Goal: Task Accomplishment & Management: Complete application form

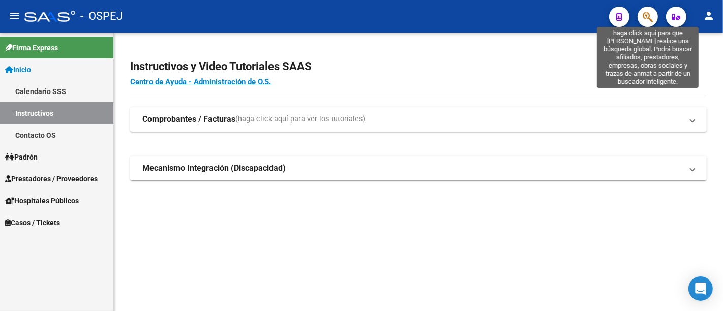
click at [646, 16] on icon "button" at bounding box center [647, 17] width 10 height 12
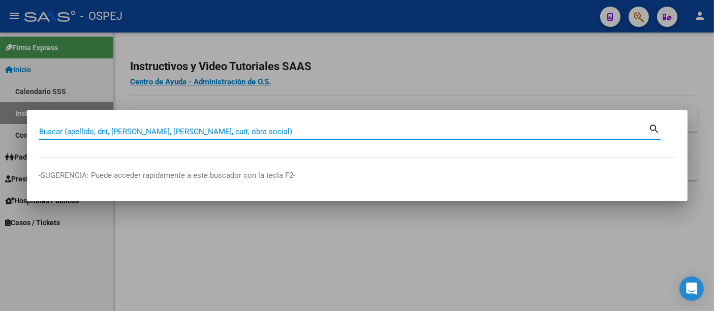
click at [222, 131] on input "Buscar (apellido, dni, [PERSON_NAME], [PERSON_NAME], cuit, obra social)" at bounding box center [344, 131] width 610 height 9
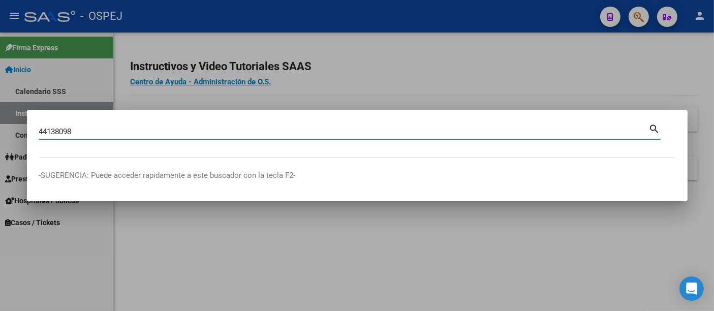
type input "44138098"
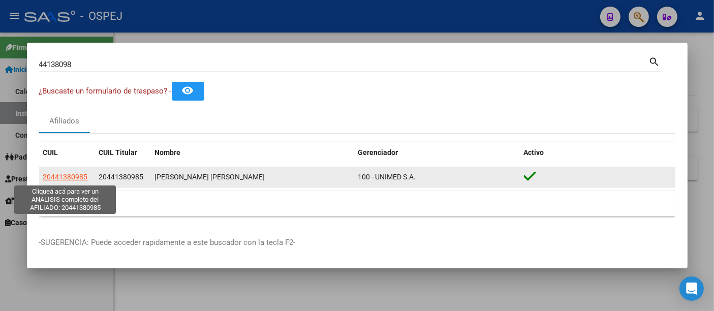
click at [67, 175] on span "20441380985" at bounding box center [65, 177] width 45 height 8
type textarea "20441380985"
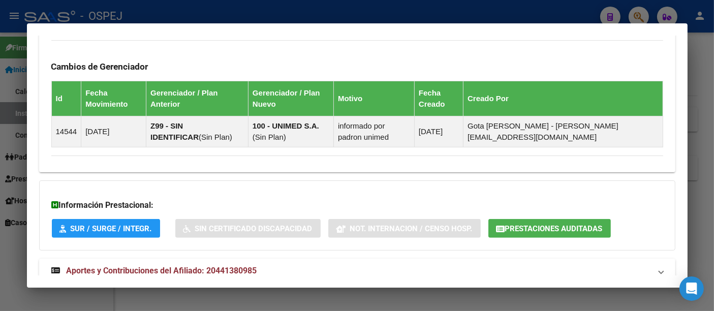
scroll to position [627, 0]
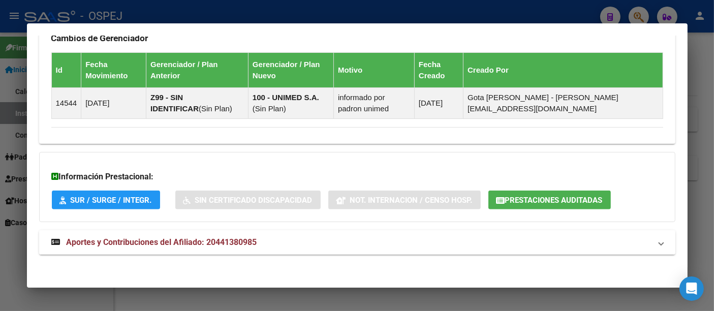
click at [244, 237] on span "Aportes y Contribuciones del Afiliado: 20441380985" at bounding box center [162, 242] width 191 height 10
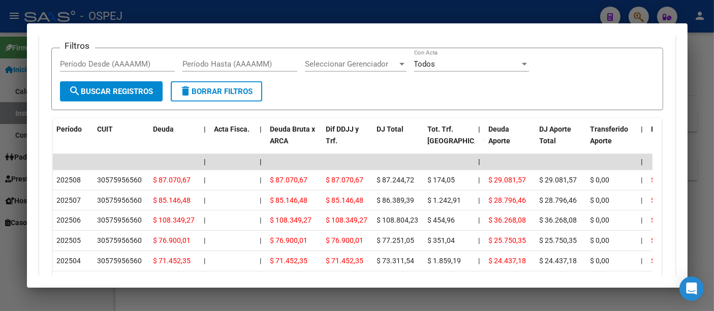
scroll to position [960, 0]
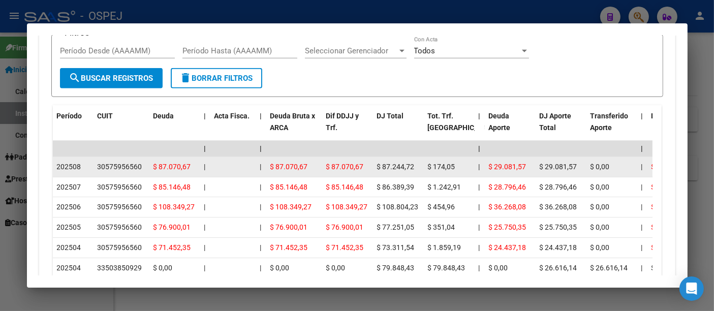
click at [120, 163] on div "30575956560" at bounding box center [120, 167] width 45 height 12
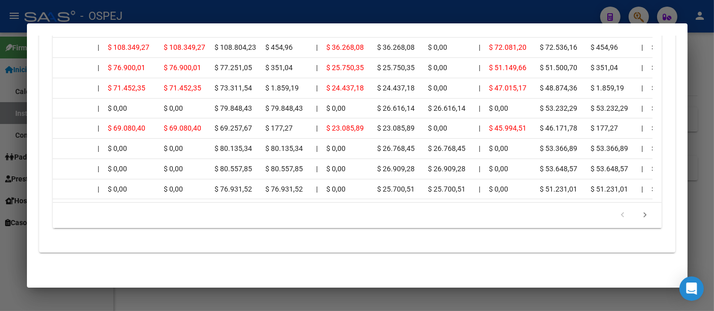
scroll to position [0, 0]
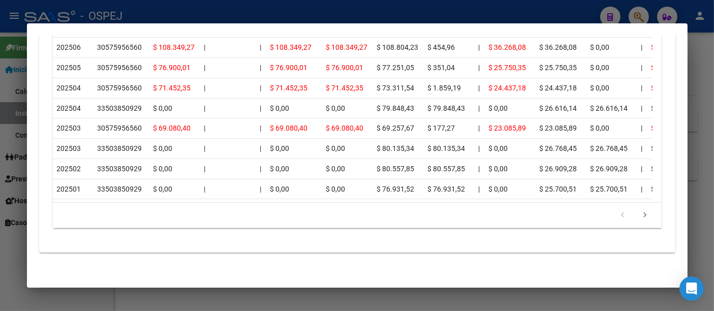
click at [456, 17] on div at bounding box center [357, 155] width 714 height 311
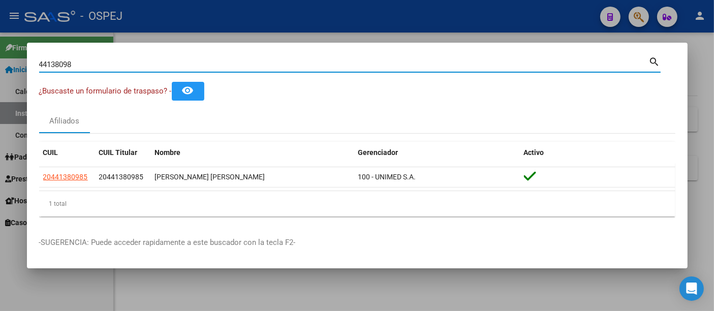
click at [148, 67] on input "44138098" at bounding box center [344, 64] width 610 height 9
type input "4"
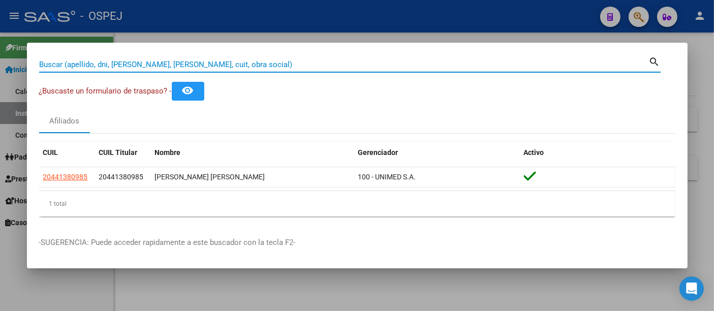
paste input "41.940.404"
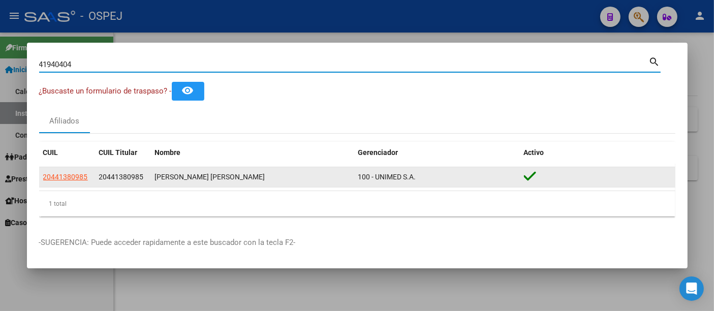
type input "41940404"
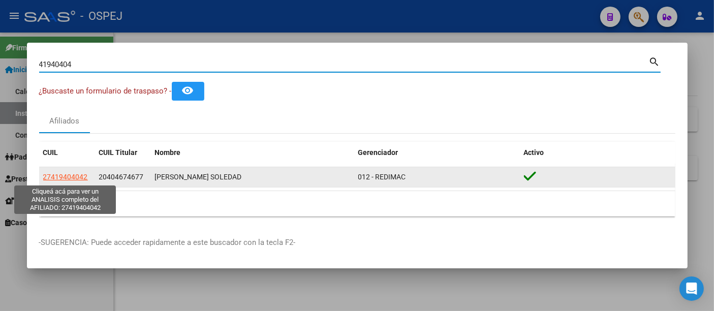
click at [70, 177] on span "27419404042" at bounding box center [65, 177] width 45 height 8
type textarea "27419404042"
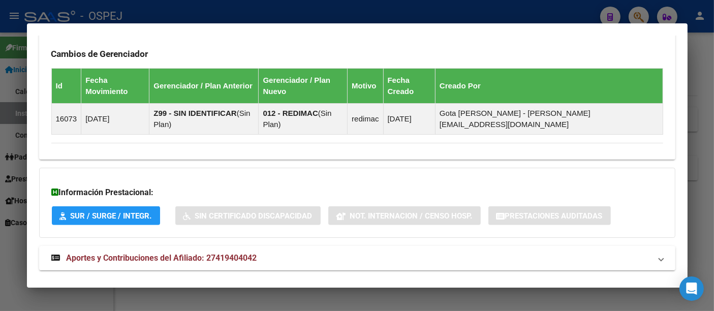
scroll to position [673, 0]
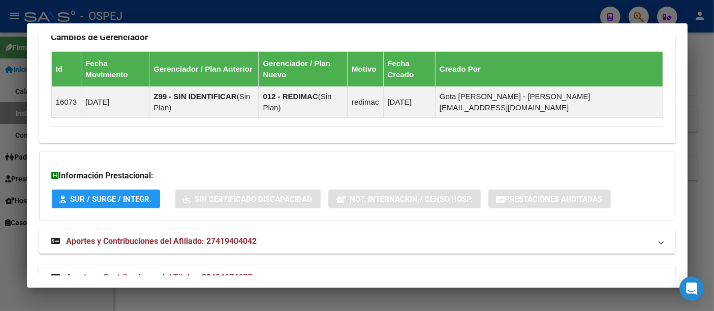
click at [236, 272] on span "Aportes y Contribuciones del Titular: 20404674677" at bounding box center [160, 277] width 186 height 10
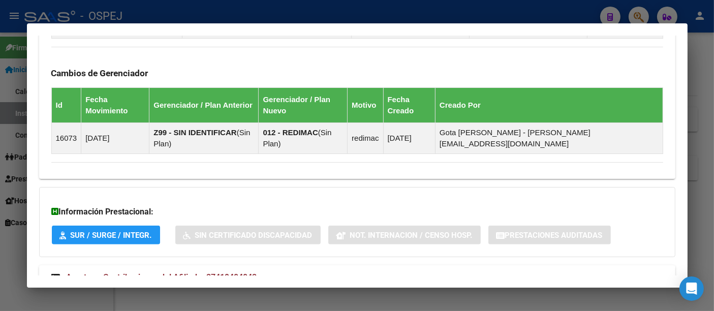
scroll to position [637, 0]
click at [237, 11] on div at bounding box center [357, 155] width 714 height 311
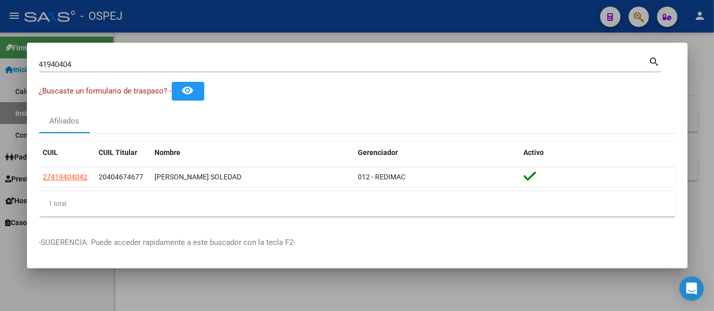
click at [116, 65] on input "41940404" at bounding box center [344, 64] width 610 height 9
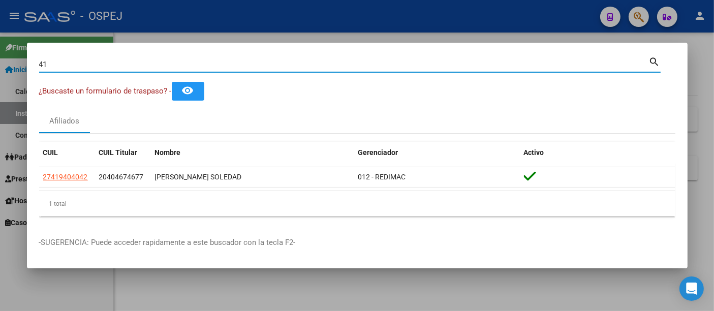
type input "4"
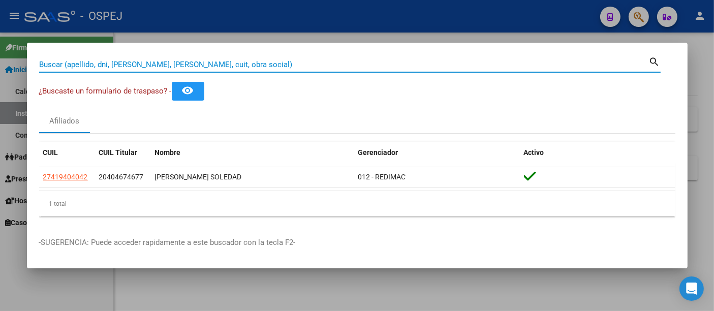
paste input "27316555751"
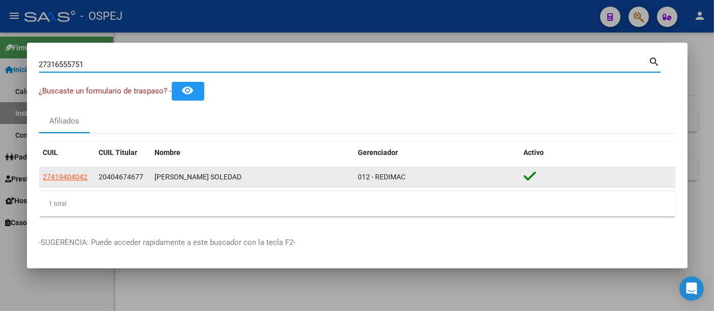
type input "27316555751"
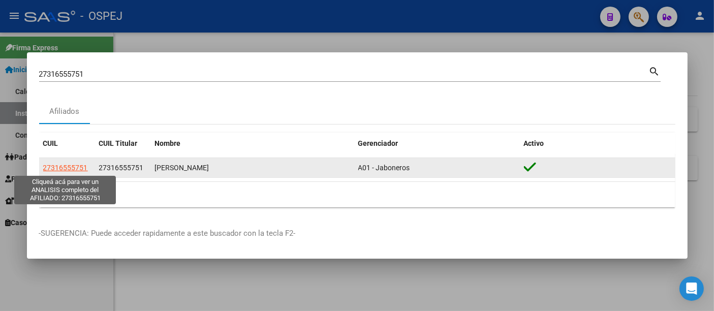
click at [74, 168] on span "27316555751" at bounding box center [65, 168] width 45 height 8
type textarea "27316555751"
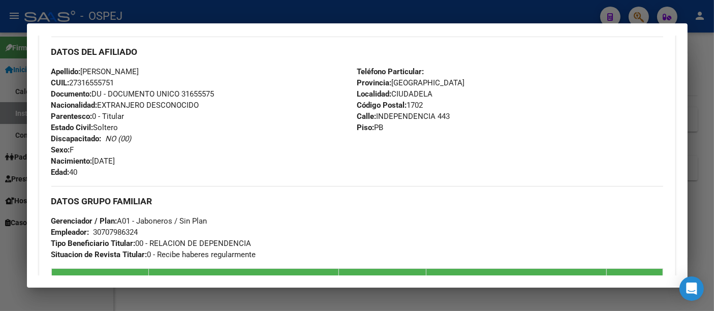
scroll to position [377, 0]
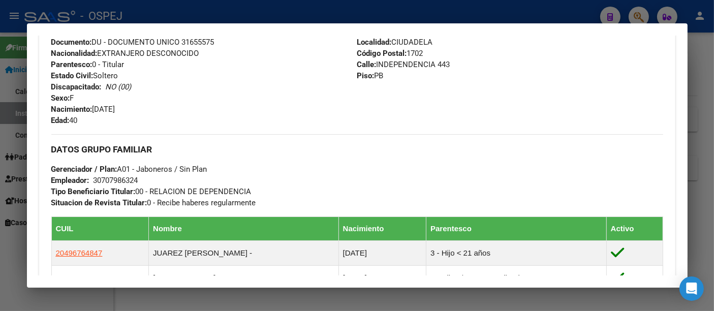
click at [301, 13] on div at bounding box center [357, 155] width 714 height 311
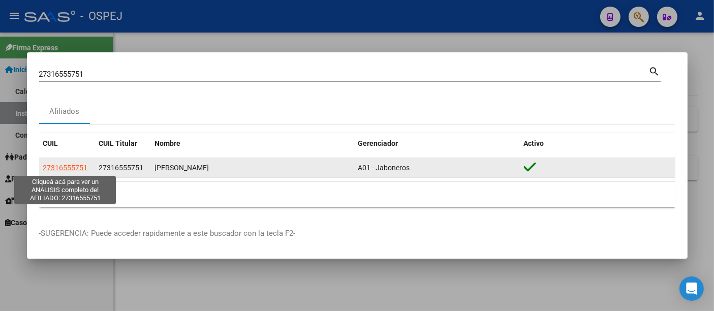
click at [78, 169] on span "27316555751" at bounding box center [65, 168] width 45 height 8
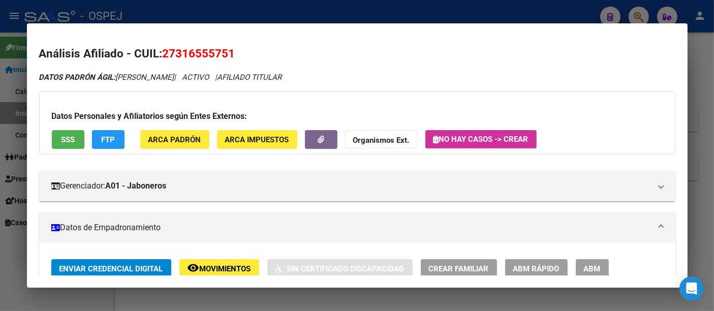
click at [257, 7] on div at bounding box center [357, 155] width 714 height 311
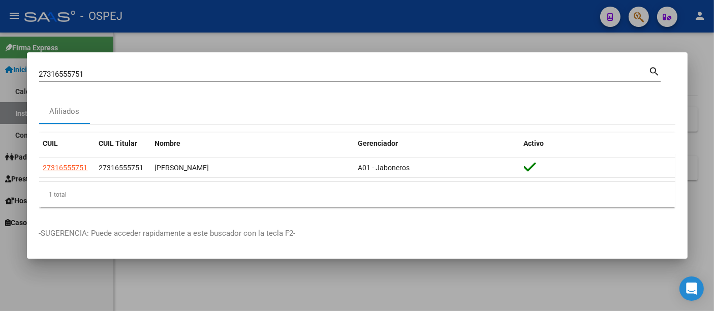
click at [119, 75] on input "27316555751" at bounding box center [344, 74] width 610 height 9
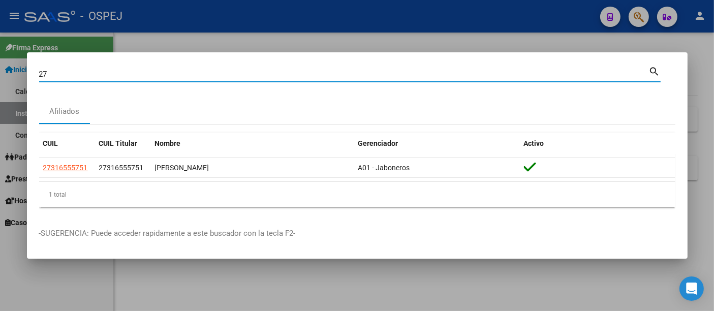
type input "2"
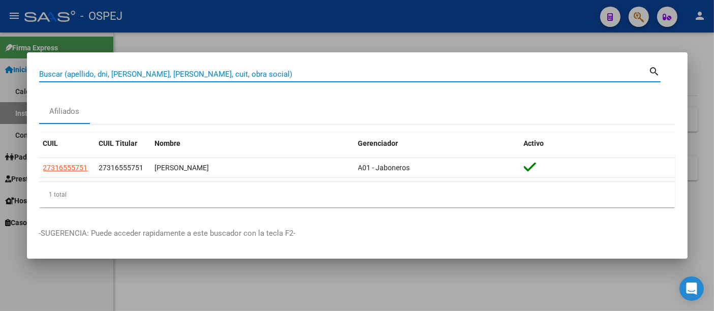
paste input "27316555751"
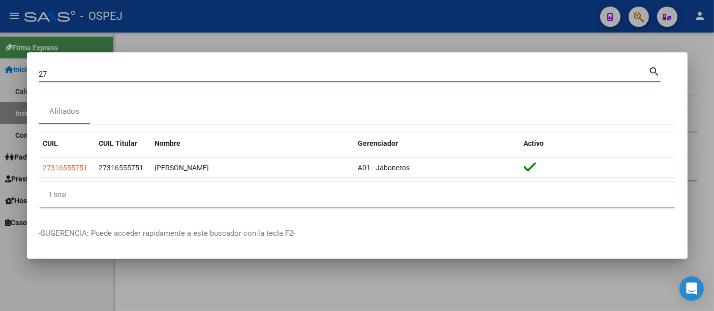
type input "2"
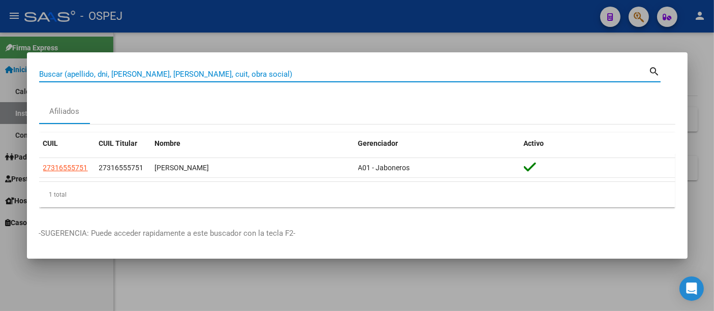
paste input "20-54815843-6"
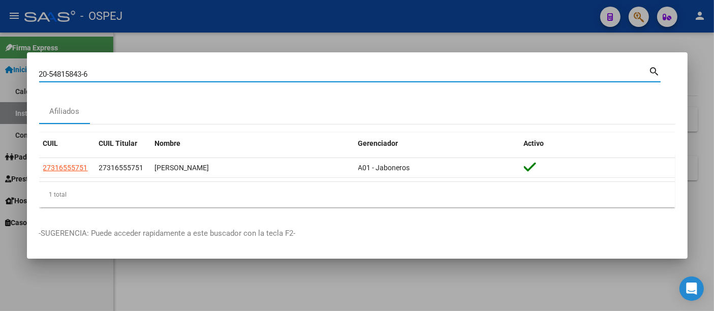
type input "20548158436"
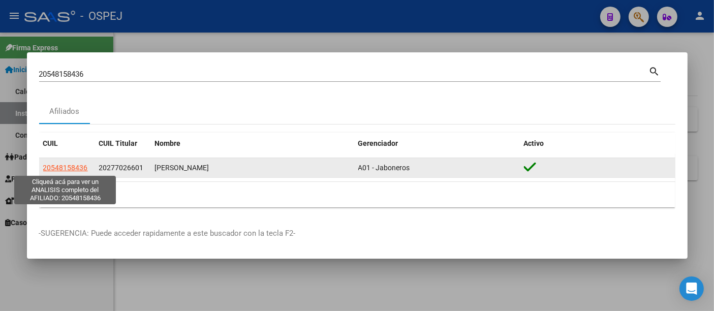
click at [68, 166] on span "20548158436" at bounding box center [65, 168] width 45 height 8
type textarea "20548158436"
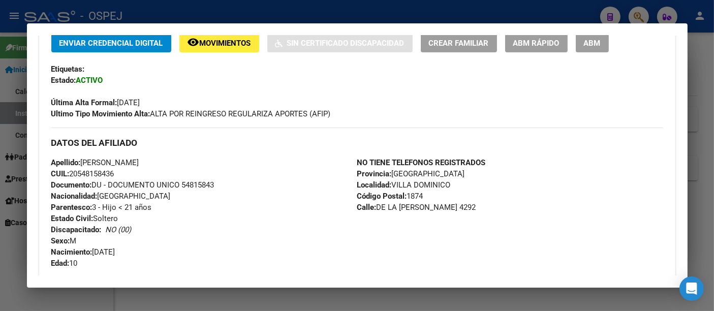
scroll to position [0, 0]
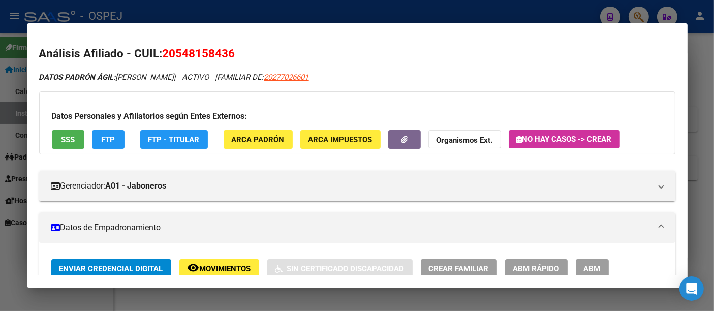
click at [245, 9] on div at bounding box center [357, 155] width 714 height 311
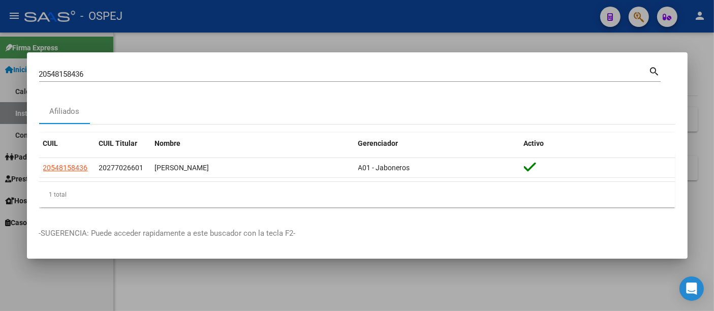
click at [133, 75] on input "20548158436" at bounding box center [344, 74] width 610 height 9
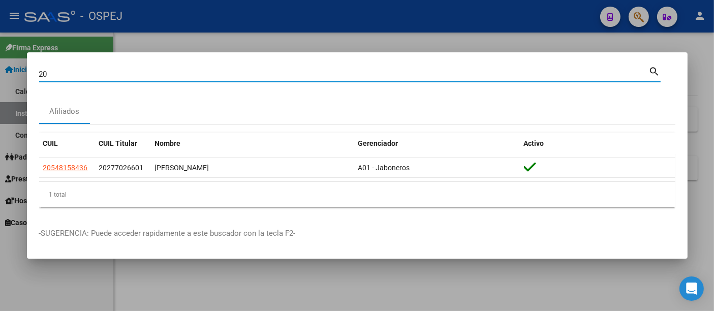
type input "2"
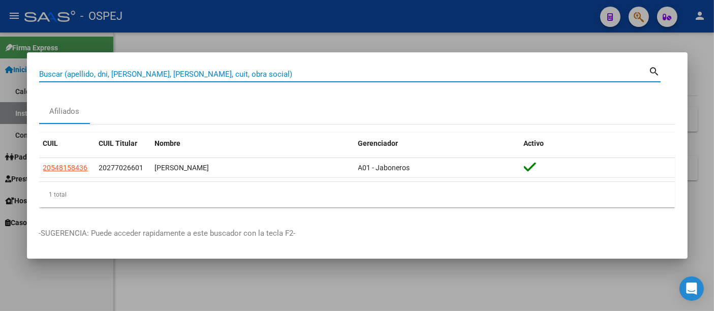
paste input "27316555751"
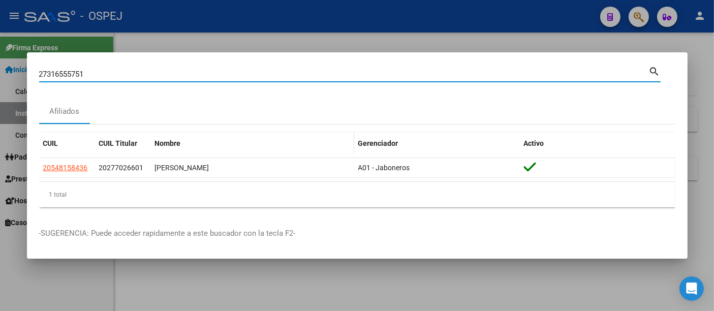
type input "27316555751"
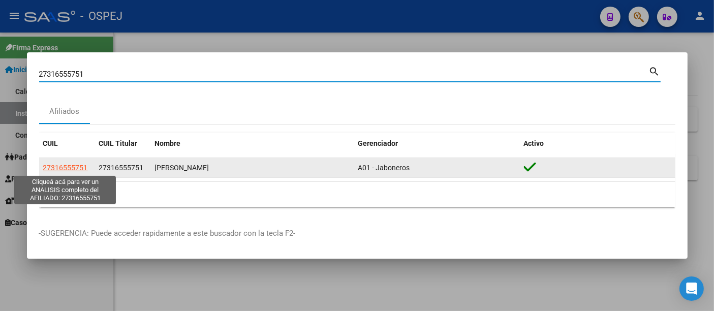
click at [59, 168] on span "27316555751" at bounding box center [65, 168] width 45 height 8
type textarea "27316555751"
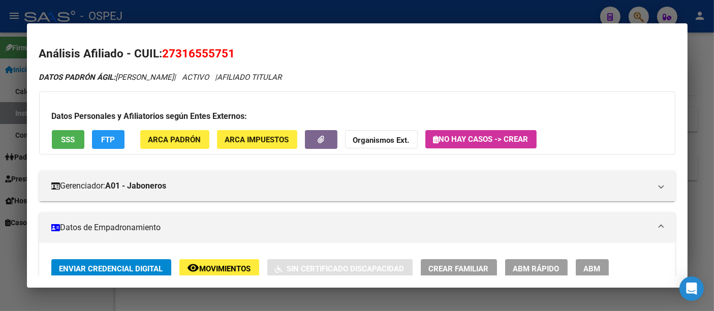
click at [471, 139] on span "No hay casos -> Crear" at bounding box center [481, 139] width 95 height 9
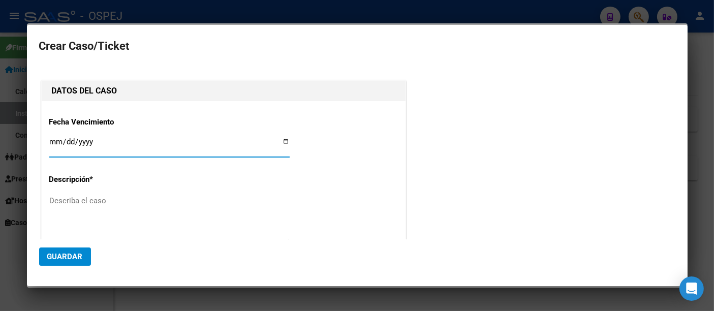
type input "[PERSON_NAME]"
type input "[DATE]"
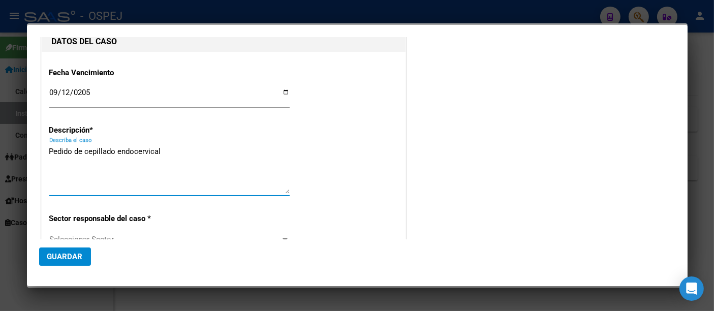
scroll to position [113, 0]
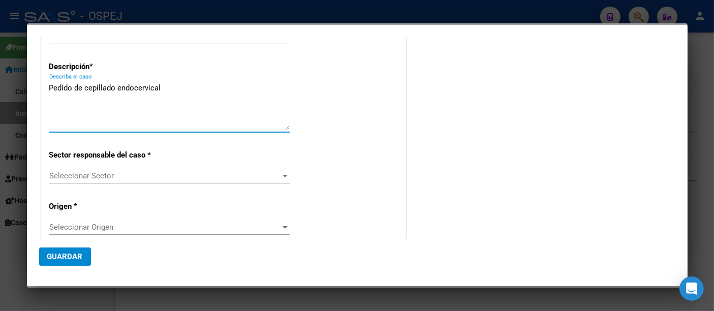
type textarea "Pedido de cepillado endocervical"
click at [85, 171] on span "Seleccionar Sector" at bounding box center [164, 175] width 231 height 9
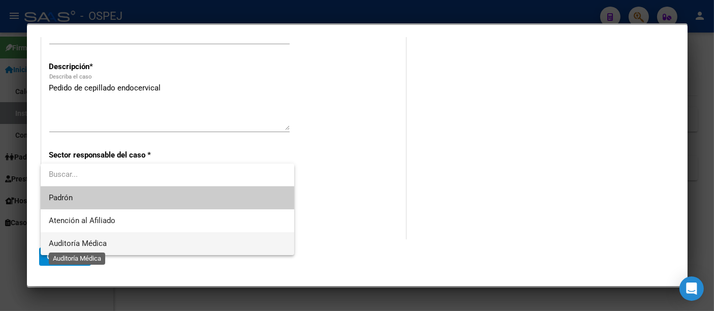
click at [71, 242] on span "Auditoría Médica" at bounding box center [78, 243] width 58 height 9
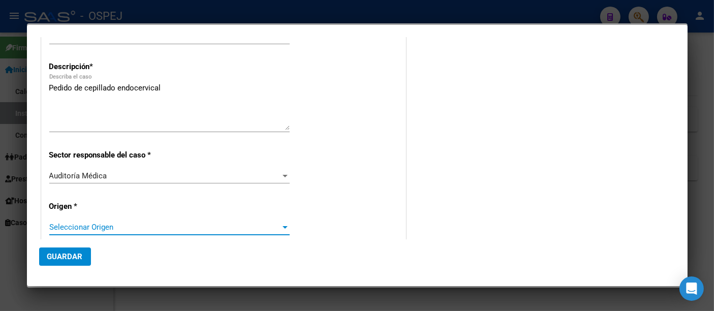
click at [72, 224] on span "Seleccionar Origen" at bounding box center [164, 227] width 231 height 9
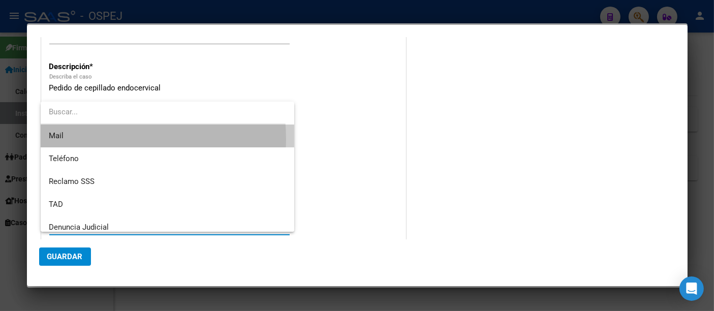
click at [77, 140] on span "Mail" at bounding box center [167, 136] width 237 height 23
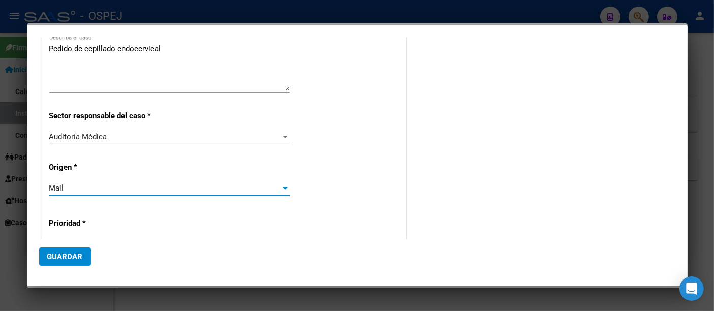
scroll to position [169, 0]
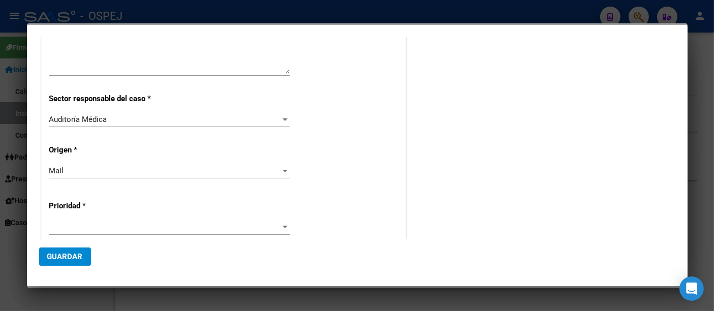
click at [59, 220] on div at bounding box center [169, 227] width 240 height 15
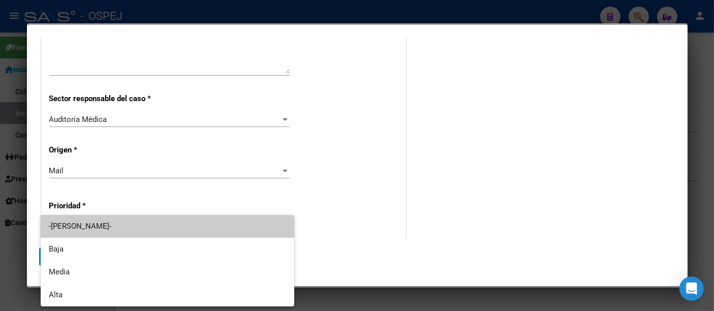
click at [58, 222] on span "-[PERSON_NAME]-" at bounding box center [167, 226] width 237 height 23
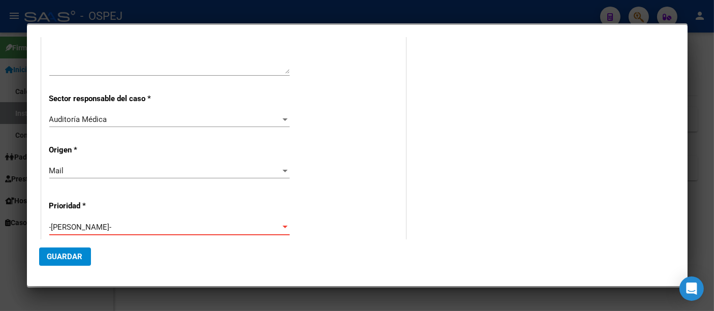
click at [58, 223] on span "-[PERSON_NAME]-" at bounding box center [80, 227] width 63 height 9
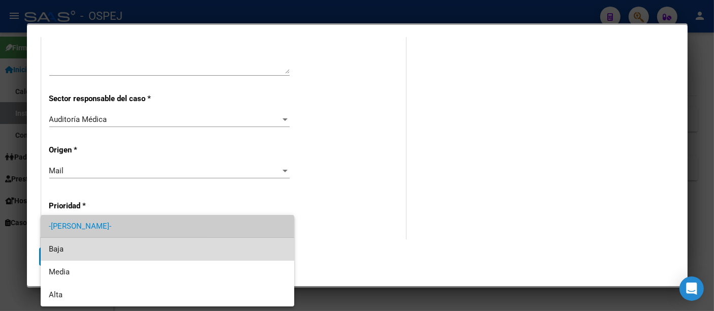
click at [56, 247] on span "Baja" at bounding box center [167, 249] width 237 height 23
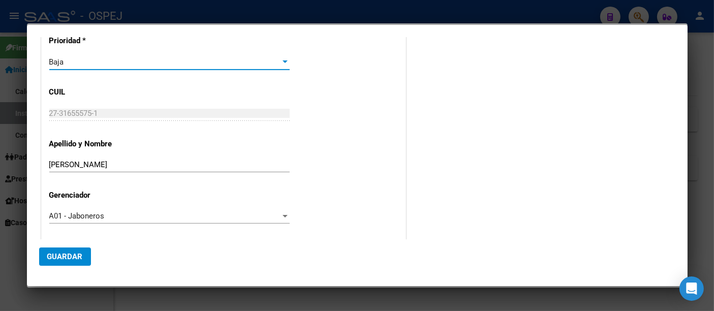
scroll to position [337, 0]
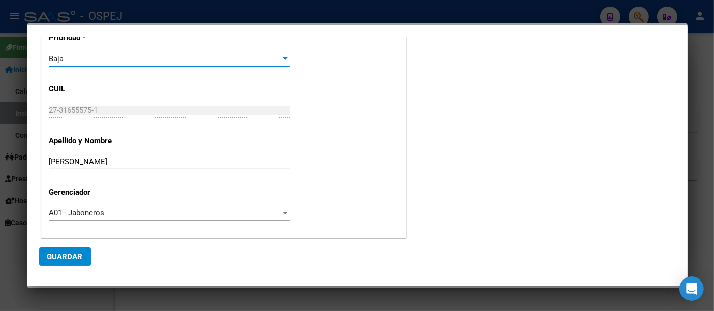
click at [64, 256] on span "Guardar" at bounding box center [65, 256] width 36 height 9
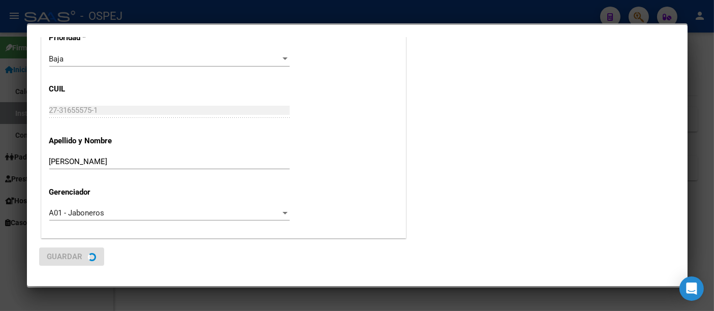
scroll to position [0, 0]
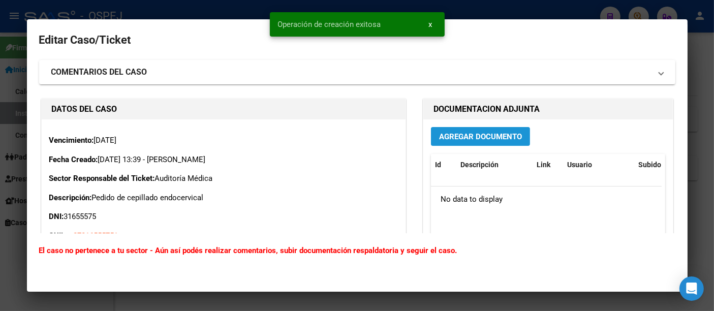
click at [456, 137] on span "Agregar Documento" at bounding box center [480, 136] width 83 height 9
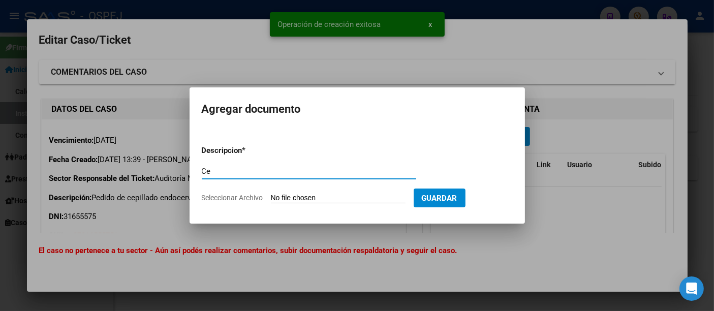
type input "C"
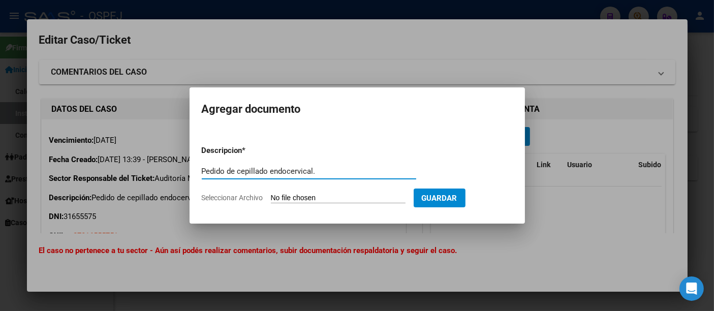
type input "Pedido de cepillado endocervical."
click at [330, 201] on input "Seleccionar Archivo" at bounding box center [338, 199] width 135 height 10
type input "C:\fakepath\Cep endocervical.pdf"
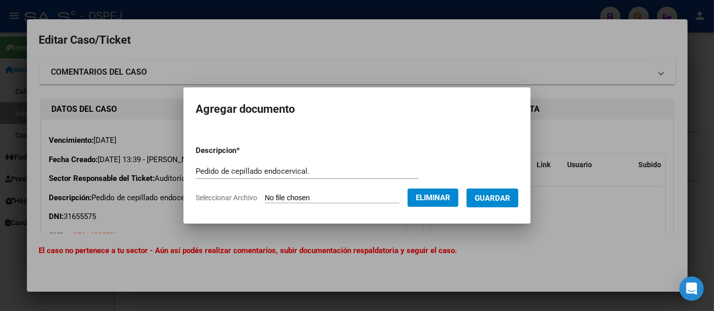
click at [504, 197] on span "Guardar" at bounding box center [493, 198] width 36 height 9
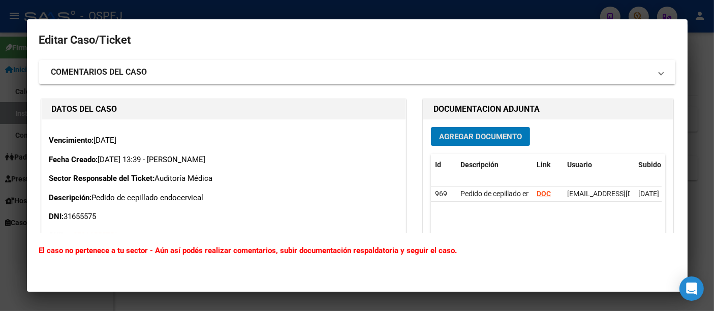
click at [300, 12] on div at bounding box center [357, 155] width 714 height 311
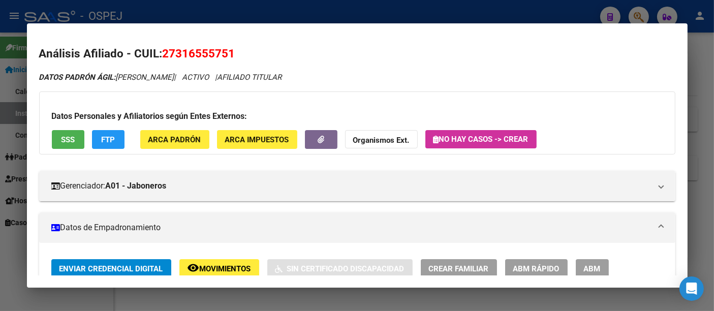
click at [265, 19] on div at bounding box center [357, 155] width 714 height 311
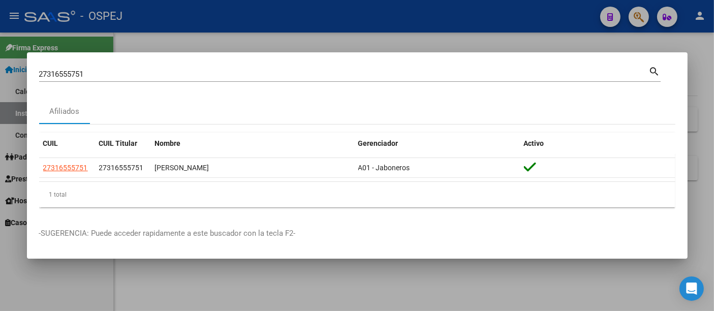
click at [166, 75] on input "27316555751" at bounding box center [344, 74] width 610 height 9
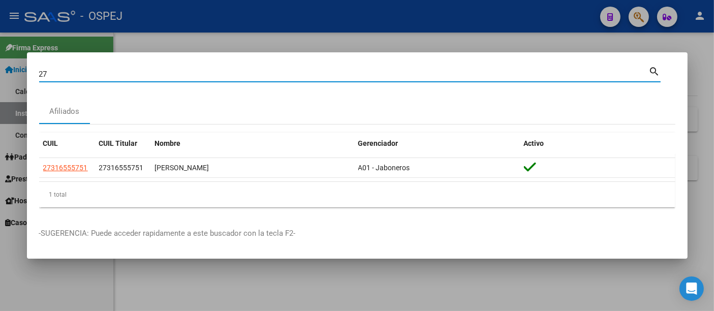
type input "2"
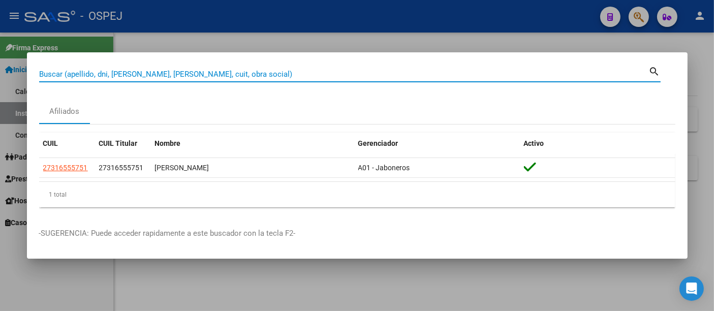
paste input "20-14492607-3"
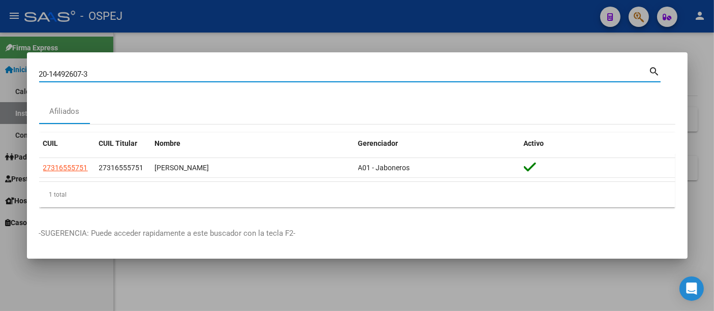
type input "20144926073"
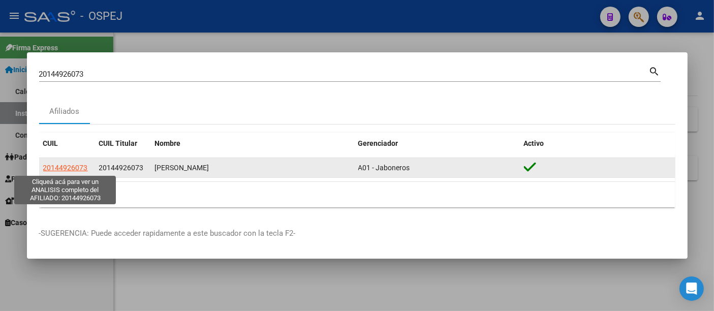
click at [71, 166] on span "20144926073" at bounding box center [65, 168] width 45 height 8
type textarea "20144926073"
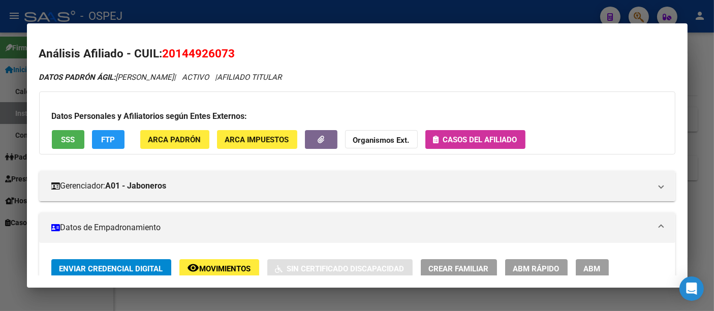
click at [465, 137] on span "Casos del afiliado" at bounding box center [480, 139] width 74 height 9
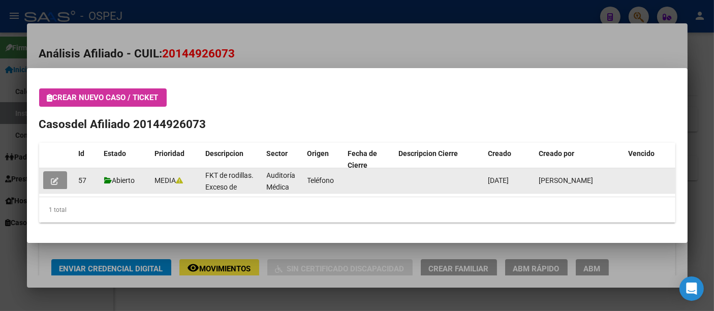
click at [54, 178] on icon "button" at bounding box center [55, 181] width 8 height 8
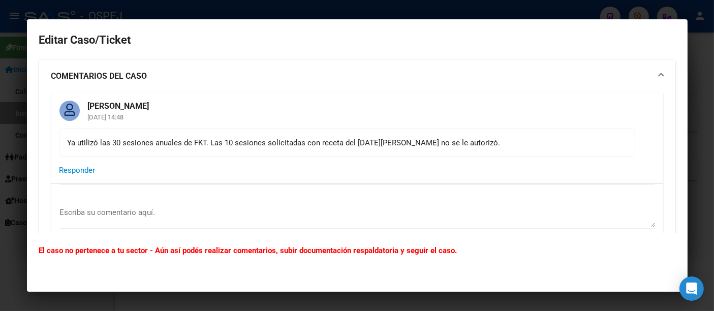
click at [396, 8] on div at bounding box center [357, 155] width 714 height 311
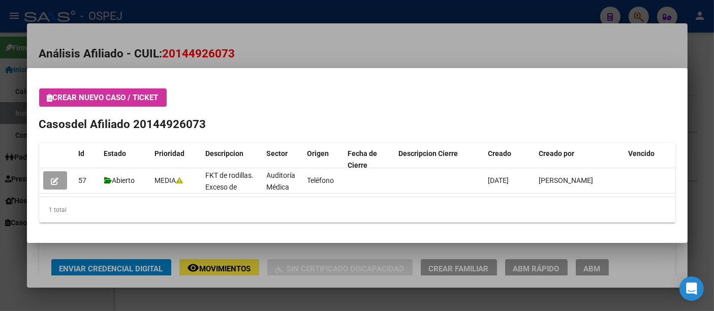
click at [296, 13] on div at bounding box center [357, 155] width 714 height 311
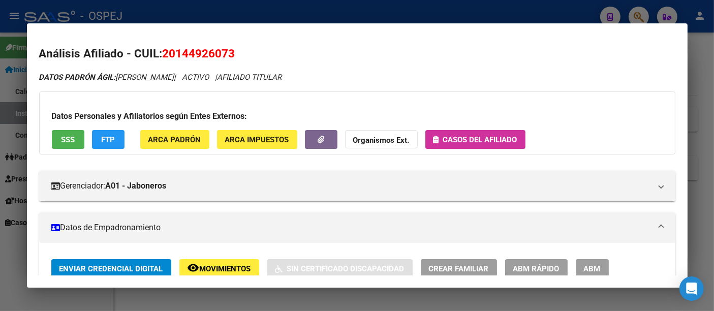
click at [257, 18] on div at bounding box center [357, 155] width 714 height 311
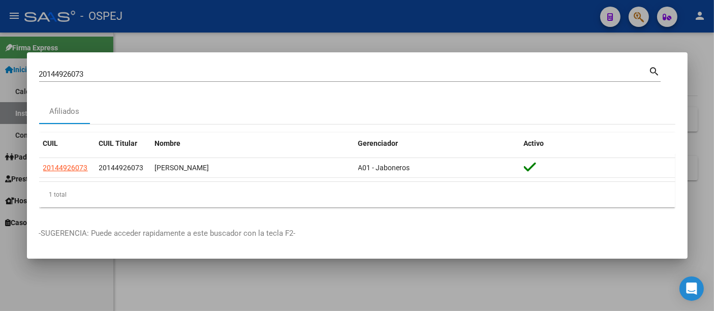
click at [216, 75] on input "20144926073" at bounding box center [344, 74] width 610 height 9
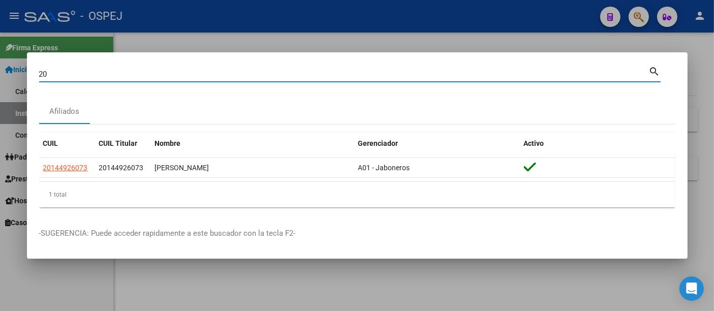
type input "2"
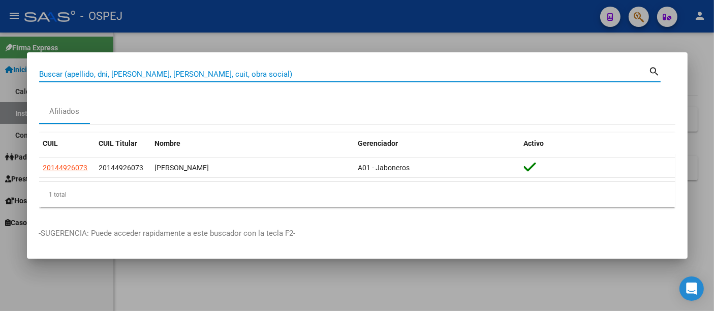
paste input "23-52187576-3"
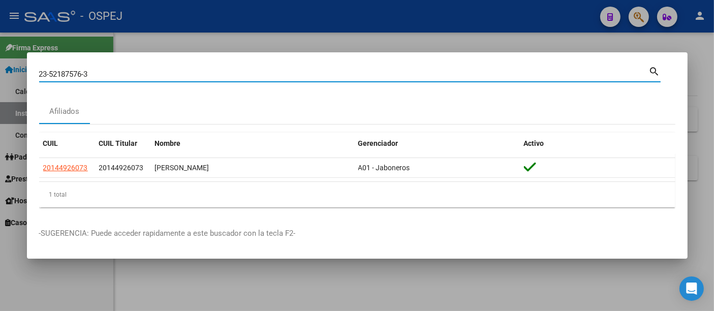
type input "23521875763"
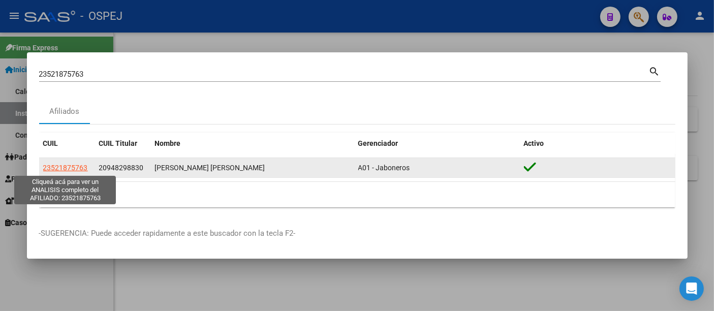
click at [55, 167] on span "23521875763" at bounding box center [65, 168] width 45 height 8
type textarea "23521875763"
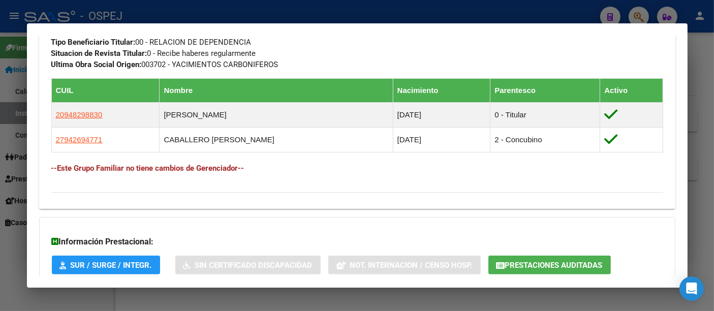
scroll to position [565, 0]
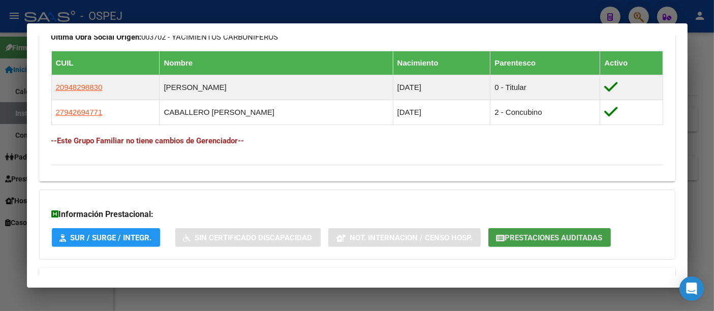
click at [552, 236] on span "Prestaciones Auditadas" at bounding box center [554, 237] width 98 height 9
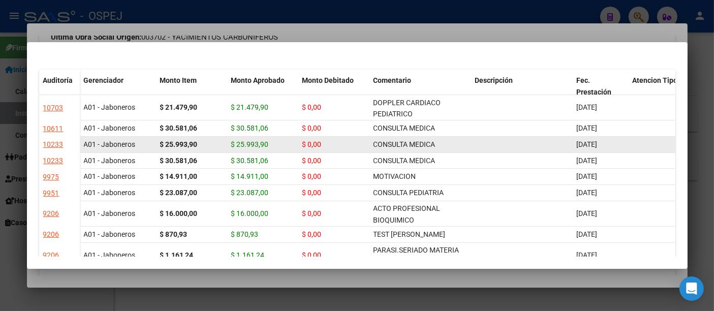
scroll to position [0, 0]
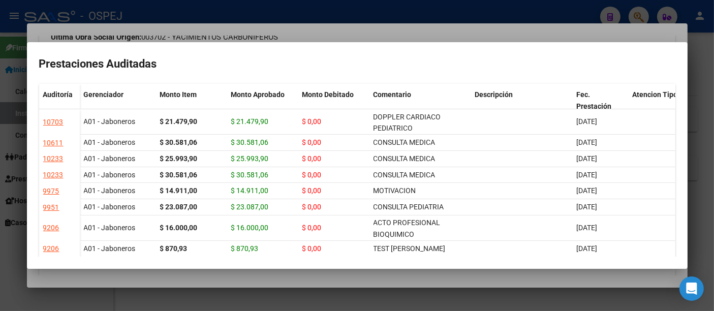
click at [485, 32] on div at bounding box center [357, 155] width 714 height 311
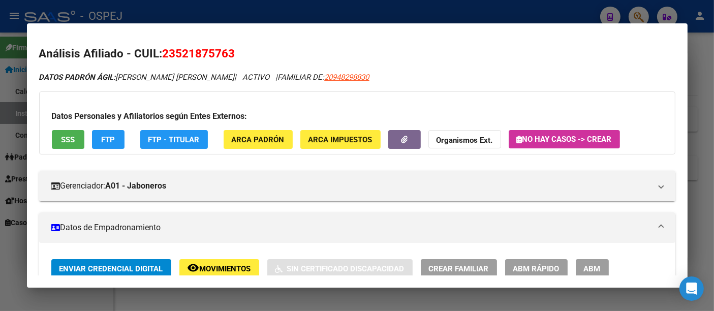
click at [546, 138] on span "No hay casos -> Crear" at bounding box center [564, 139] width 95 height 9
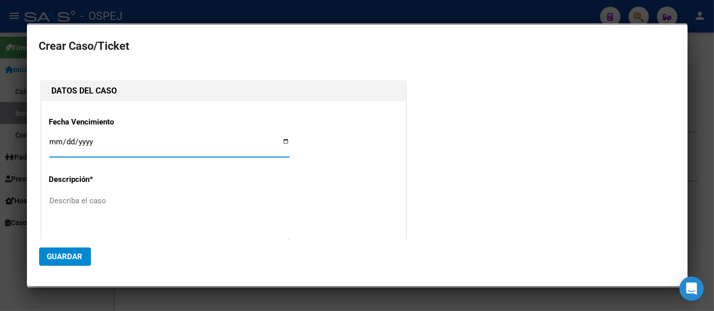
type input "[PERSON_NAME] [PERSON_NAME]"
type input "[DATE]"
click at [72, 204] on textarea "Describa el caso" at bounding box center [169, 219] width 240 height 48
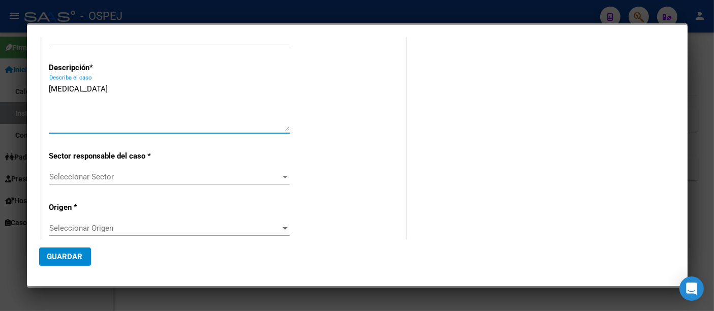
scroll to position [113, 0]
type textarea "[MEDICAL_DATA]"
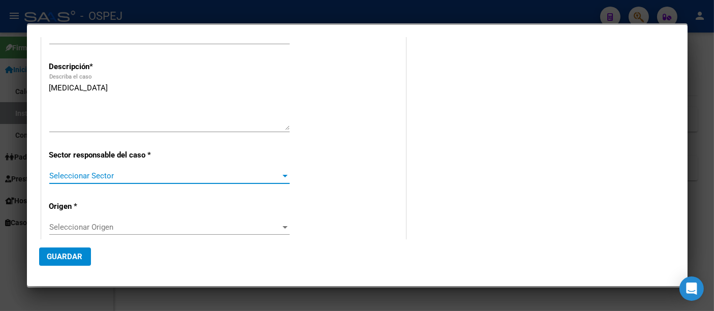
click at [81, 171] on span "Seleccionar Sector" at bounding box center [164, 175] width 231 height 9
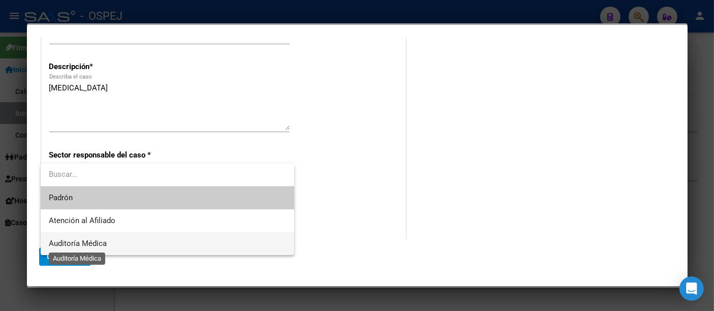
click at [59, 241] on span "Auditoría Médica" at bounding box center [78, 243] width 58 height 9
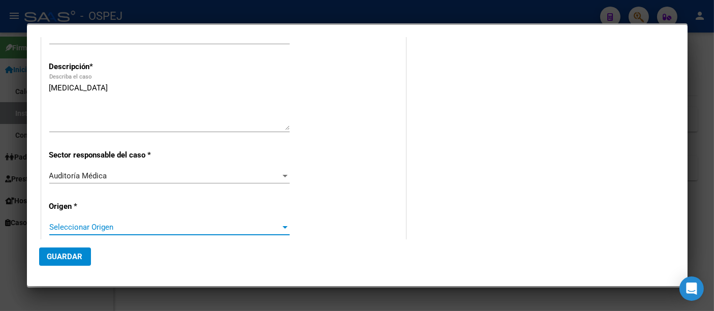
click at [56, 225] on span "Seleccionar Origen" at bounding box center [164, 227] width 231 height 9
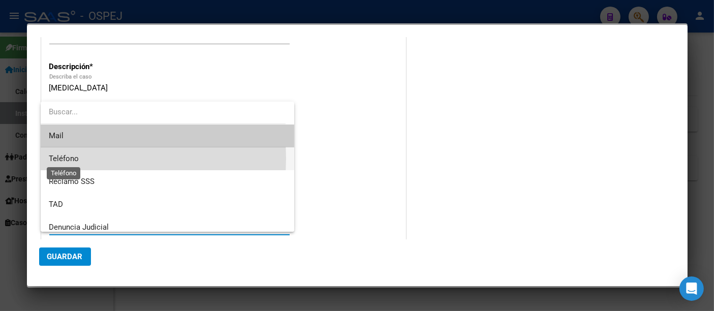
click at [64, 158] on span "Teléfono" at bounding box center [64, 158] width 30 height 9
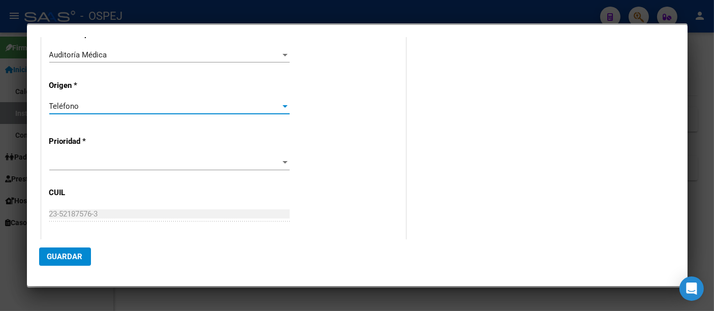
scroll to position [282, 0]
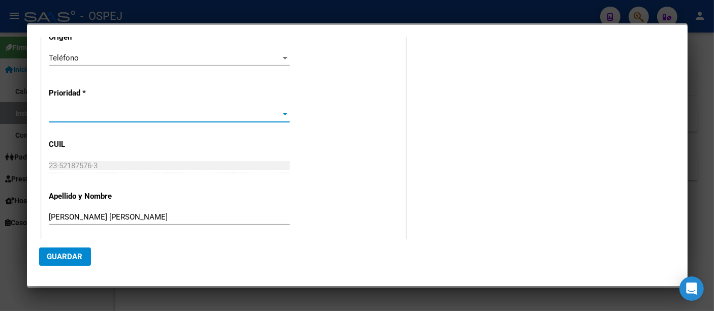
click at [66, 114] on span at bounding box center [164, 114] width 231 height 9
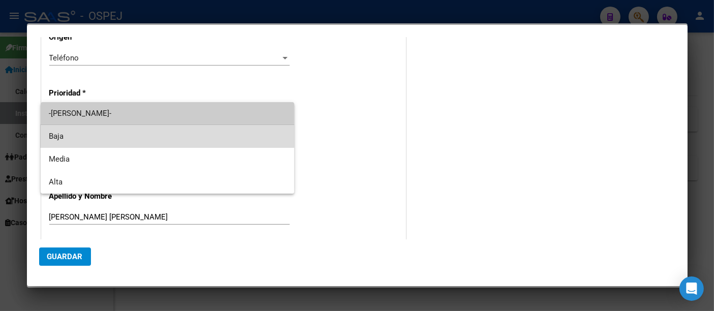
click at [61, 133] on span "Baja" at bounding box center [167, 136] width 237 height 23
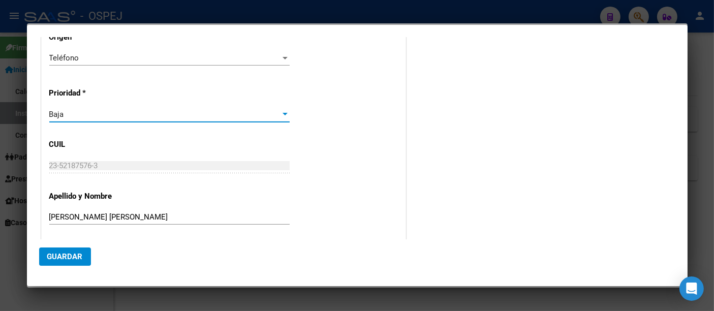
click at [57, 255] on span "Guardar" at bounding box center [65, 256] width 36 height 9
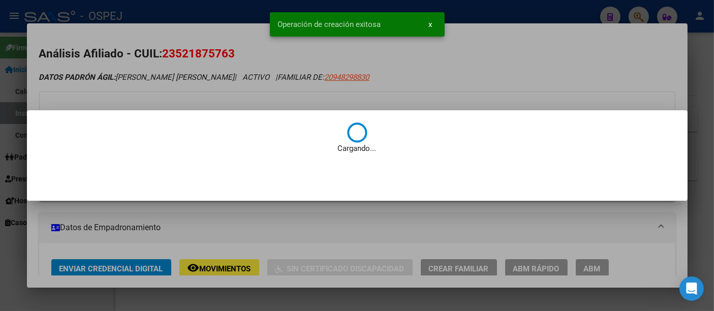
scroll to position [0, 0]
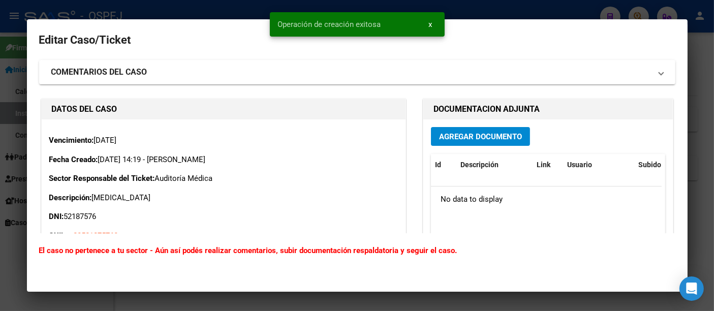
click at [476, 143] on button "Agregar Documento" at bounding box center [480, 136] width 99 height 19
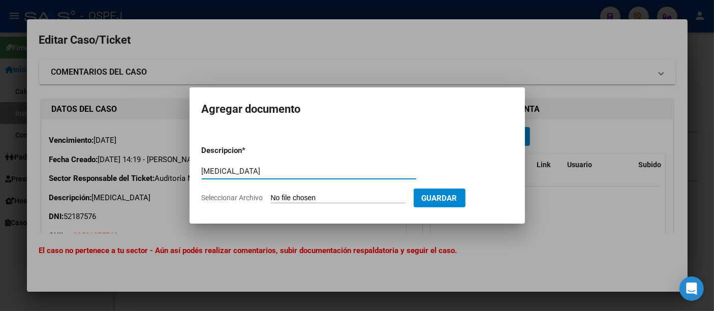
type input "[MEDICAL_DATA]"
click at [315, 197] on input "Seleccionar Archivo" at bounding box center [338, 199] width 135 height 10
type input "C:\fakepath\Trovato.pdf"
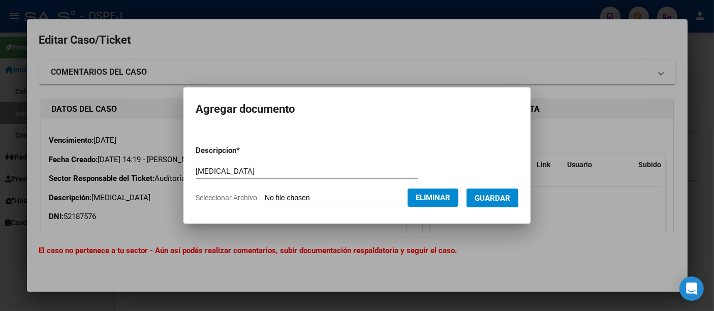
click at [501, 199] on span "Guardar" at bounding box center [493, 198] width 36 height 9
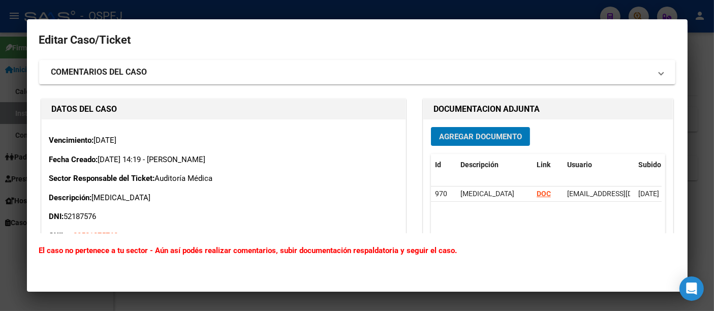
click at [314, 16] on div at bounding box center [357, 155] width 714 height 311
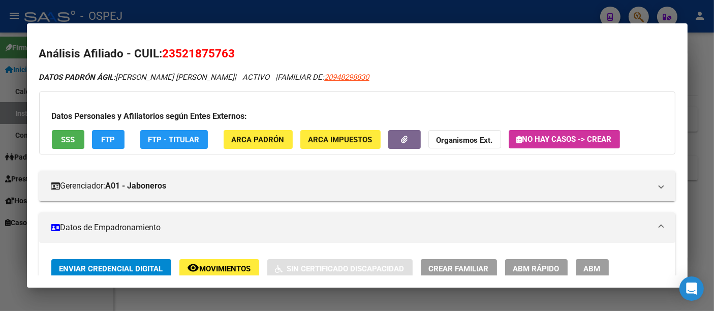
click at [275, 16] on div at bounding box center [357, 155] width 714 height 311
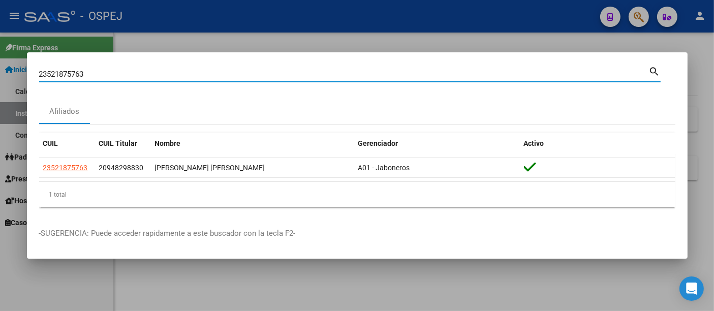
click at [203, 72] on input "23521875763" at bounding box center [344, 74] width 610 height 9
type input "2"
type input "38830124"
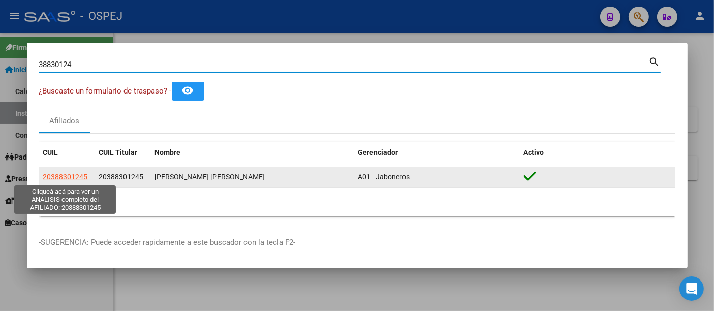
click at [69, 176] on span "20388301245" at bounding box center [65, 177] width 45 height 8
type textarea "20388301245"
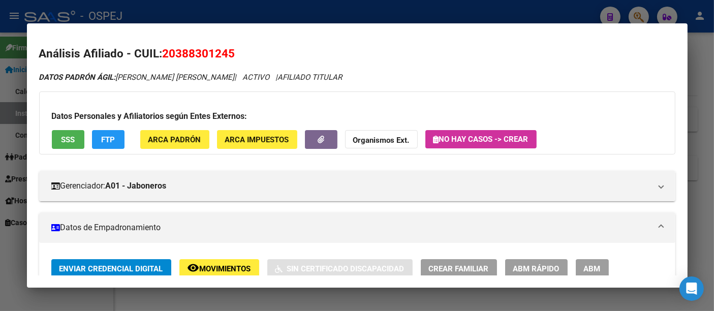
click at [411, 16] on div at bounding box center [357, 155] width 714 height 311
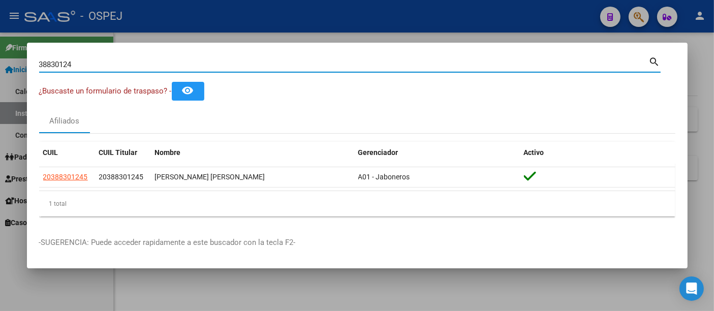
click at [273, 64] on input "38830124" at bounding box center [344, 64] width 610 height 9
type input "3"
type input "38830124"
click at [292, 105] on mat-dialog-content "38830124 Buscar (apellido, dni, cuil, nro traspaso, cuit, obra social) search ¿…" at bounding box center [357, 140] width 661 height 170
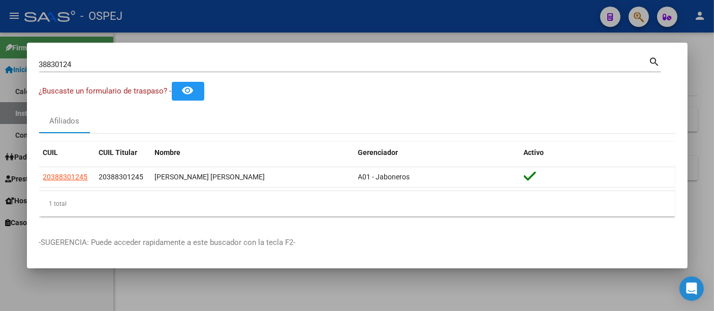
click at [373, 241] on p "-SUGERENCIA: Puede acceder rapidamente a este buscador con la tecla F2-" at bounding box center [357, 243] width 636 height 12
drag, startPoint x: 373, startPoint y: 241, endPoint x: 273, endPoint y: 17, distance: 245.1
click at [273, 17] on div at bounding box center [357, 155] width 714 height 311
